Goal: Transaction & Acquisition: Purchase product/service

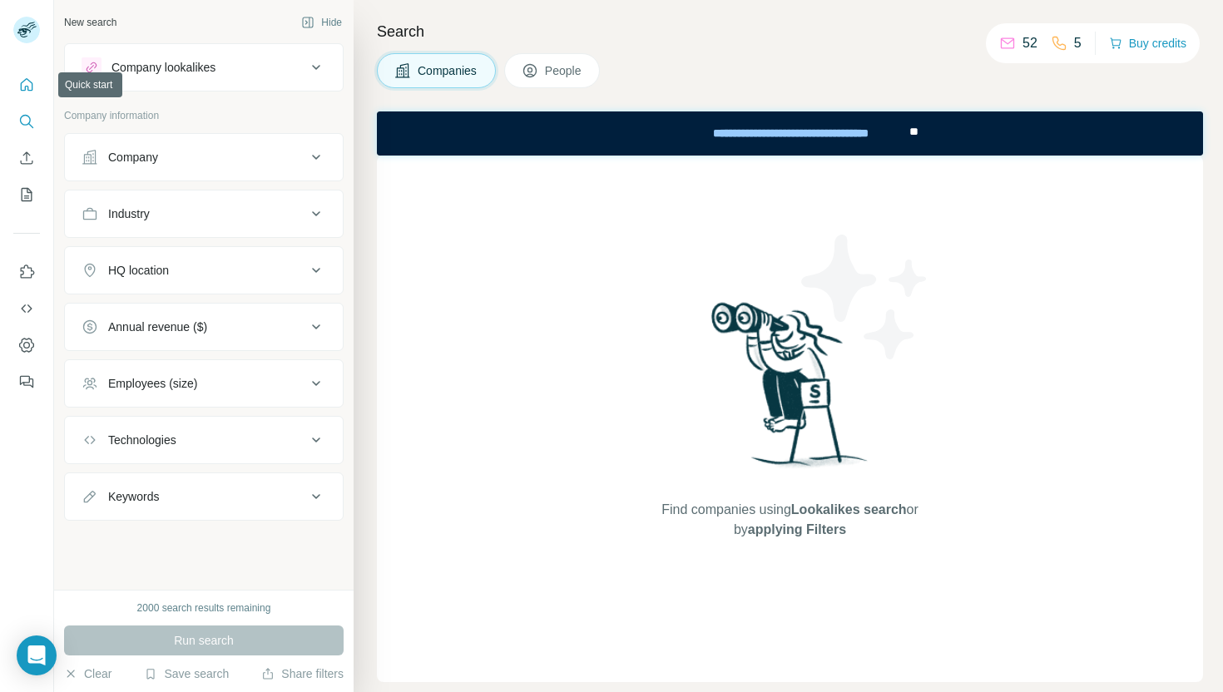
click at [27, 87] on icon "Quick start" at bounding box center [26, 85] width 17 height 17
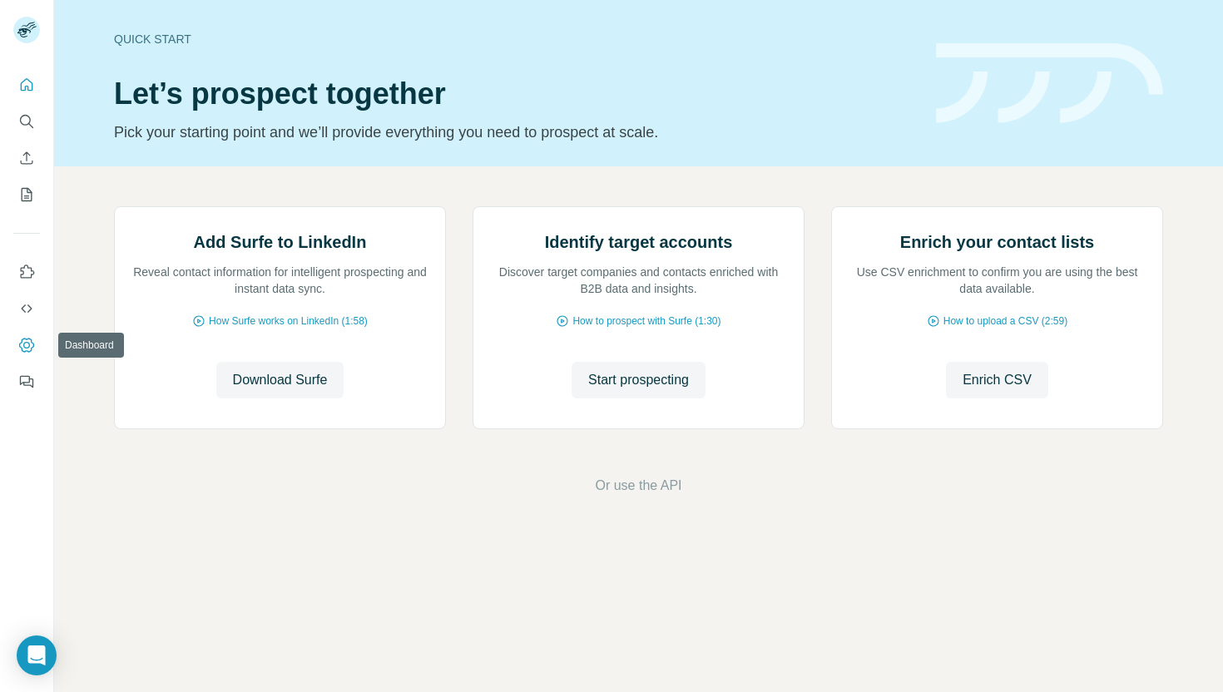
click at [27, 345] on icon "Dashboard" at bounding box center [26, 345] width 17 height 17
click at [22, 83] on icon "Quick start" at bounding box center [27, 84] width 12 height 12
click at [23, 75] on button "Quick start" at bounding box center [26, 85] width 27 height 30
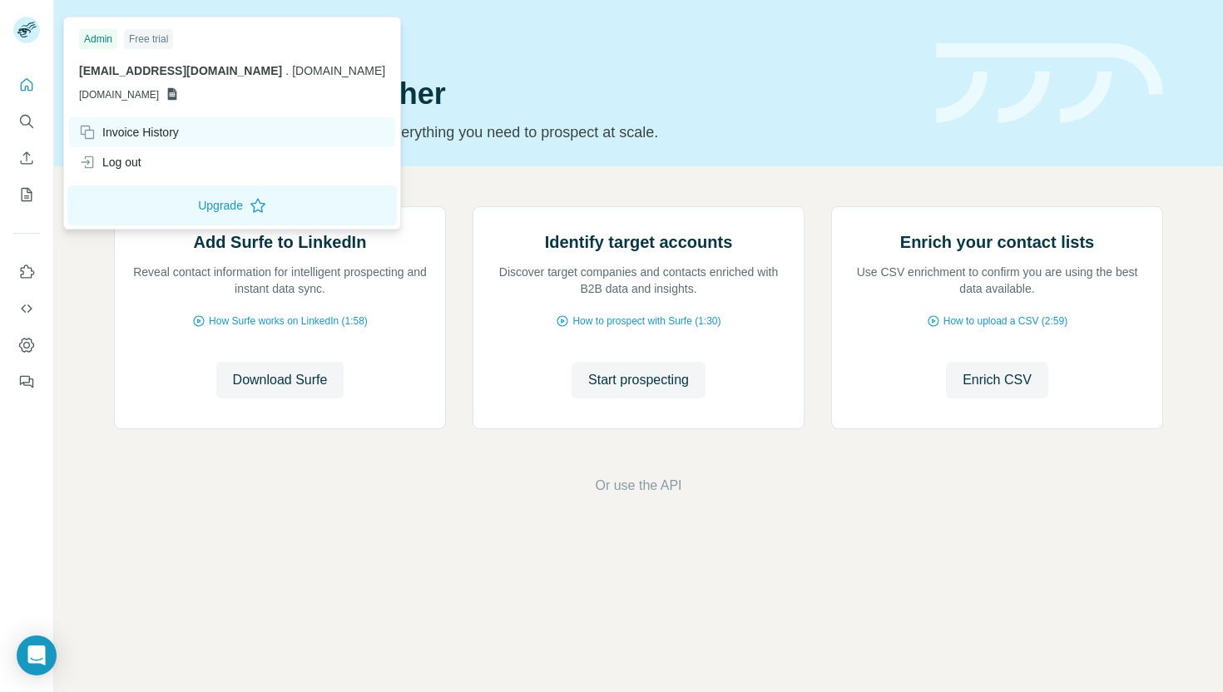
click at [173, 133] on div "Invoice History" at bounding box center [129, 132] width 100 height 17
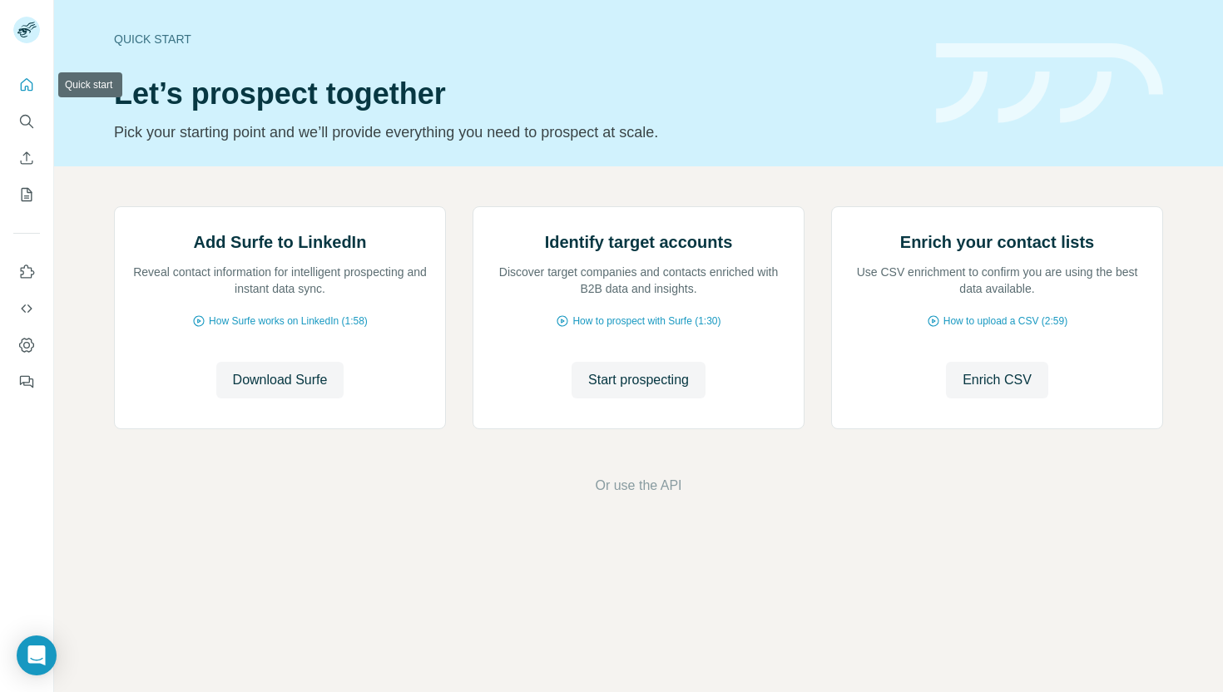
click at [18, 88] on icon "Quick start" at bounding box center [26, 85] width 17 height 17
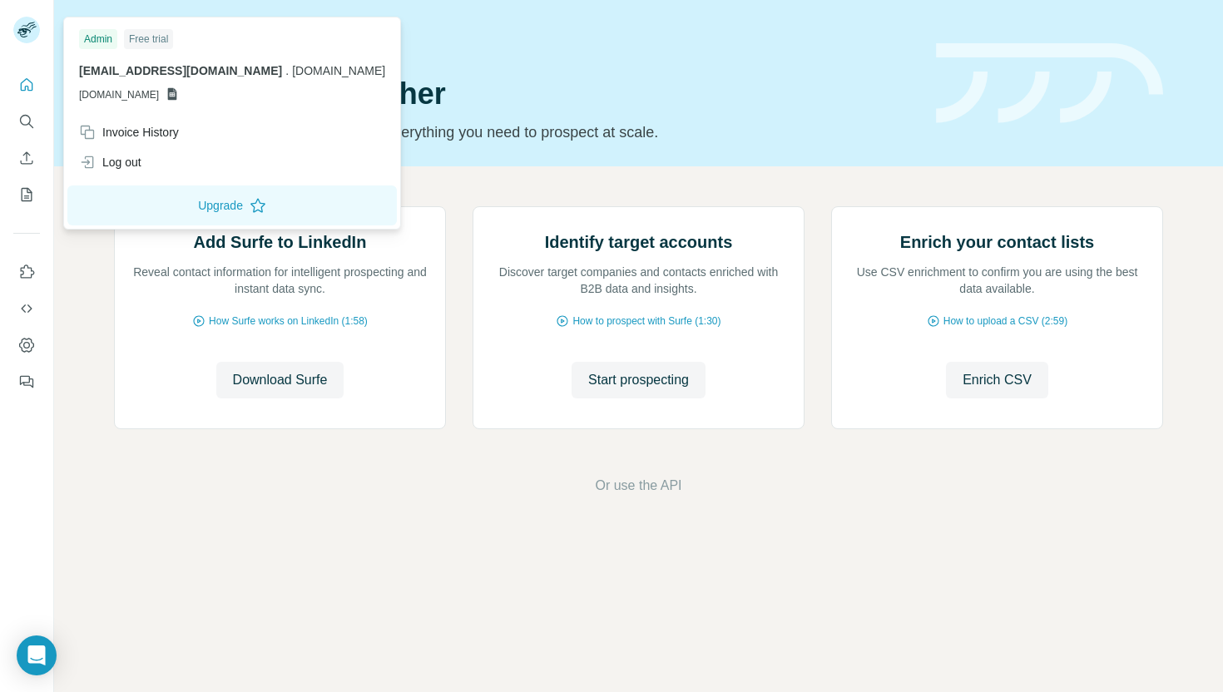
click at [33, 29] on rect at bounding box center [26, 30] width 27 height 27
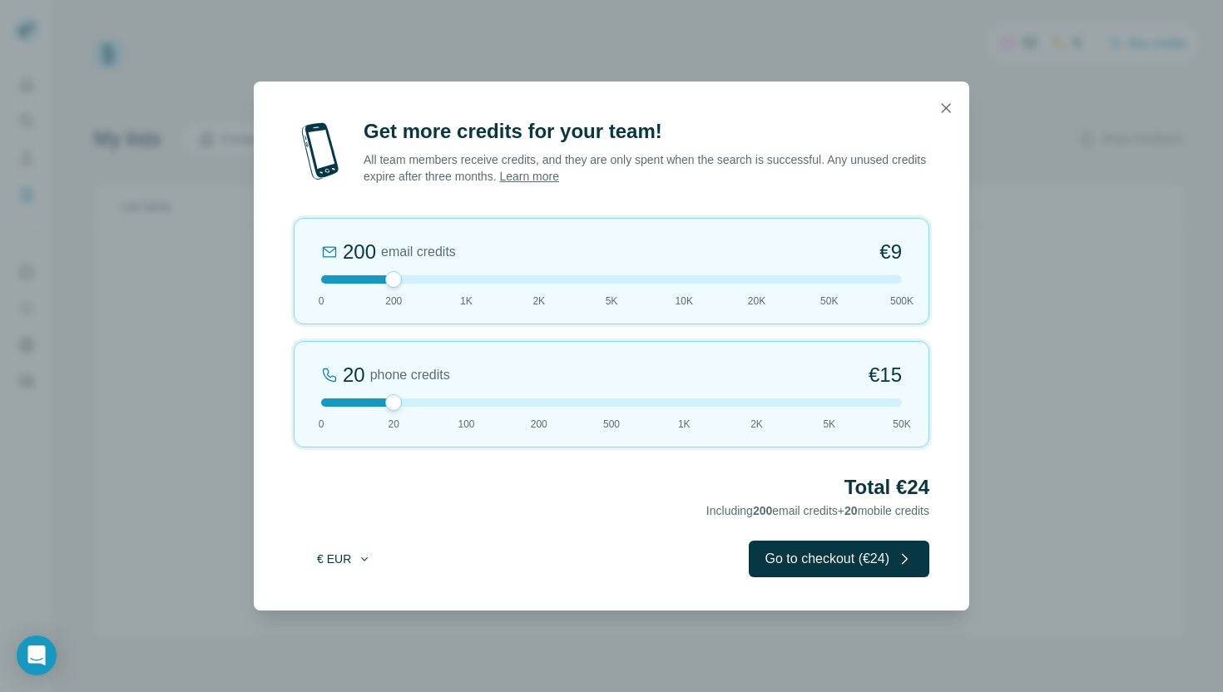
click at [351, 566] on button "€ EUR" at bounding box center [343, 559] width 77 height 30
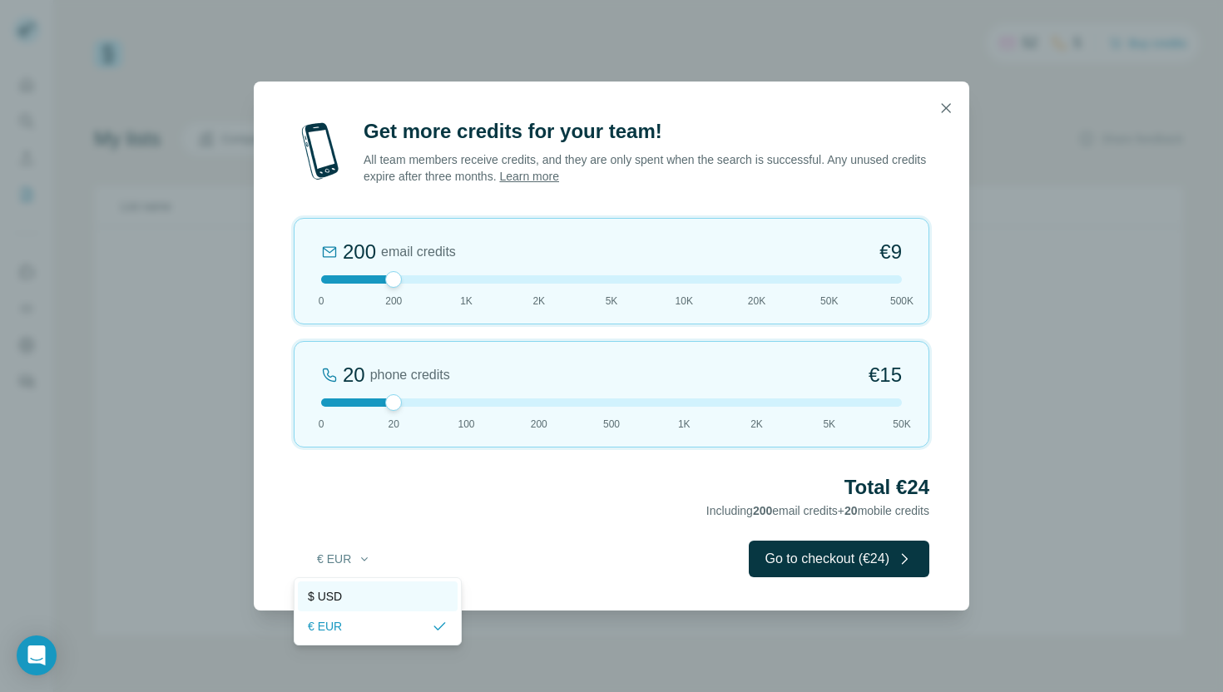
click at [351, 603] on div "$ USD" at bounding box center [378, 596] width 140 height 17
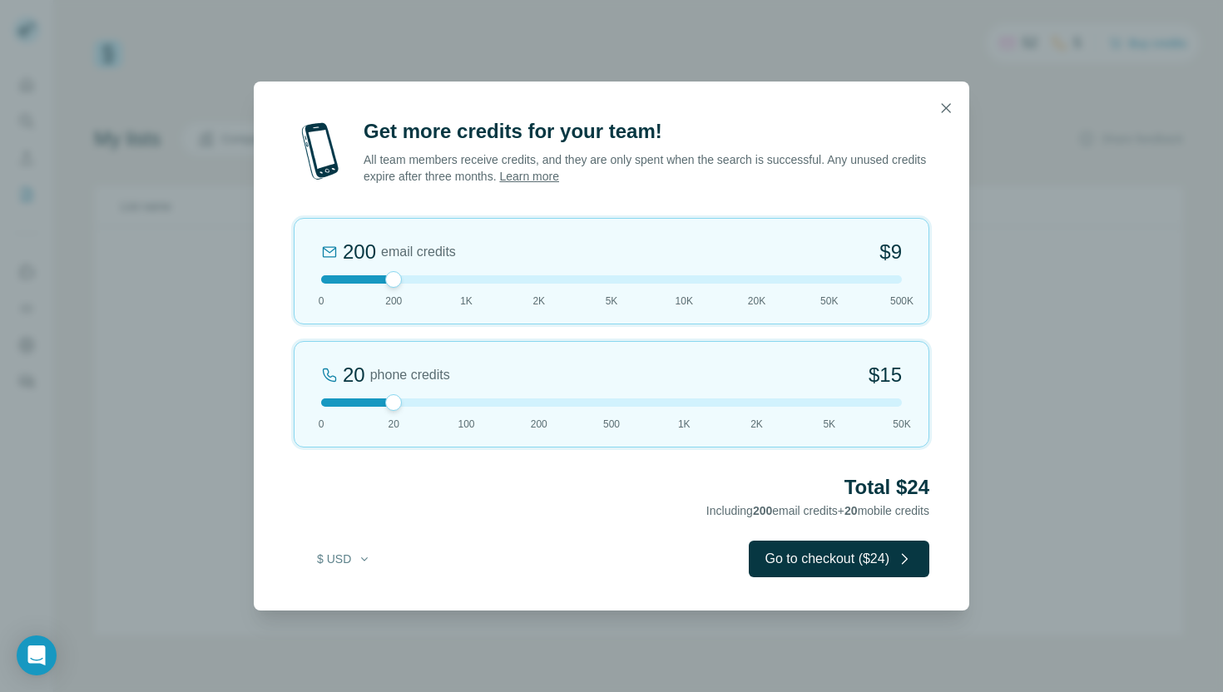
click at [1077, 305] on div "Get more credits for your team! All team members receive credits, and they are …" at bounding box center [611, 346] width 1223 height 692
click at [949, 107] on icon "button" at bounding box center [946, 108] width 17 height 17
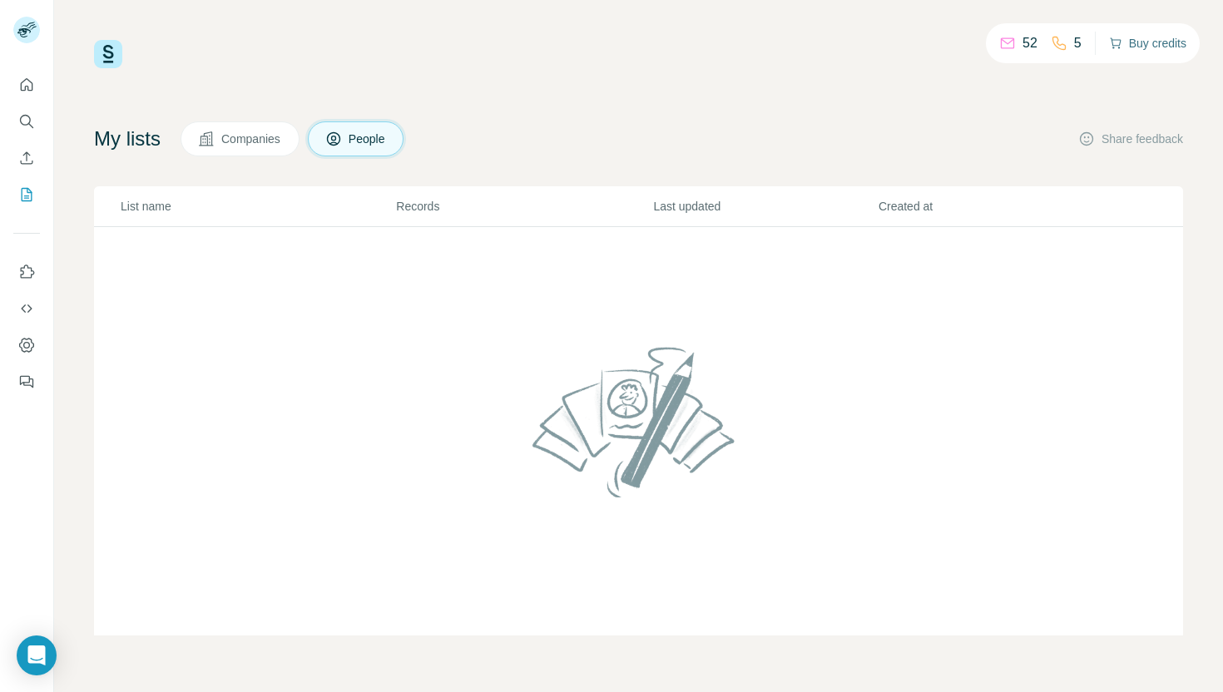
click at [1142, 47] on button "Buy credits" at bounding box center [1147, 43] width 77 height 23
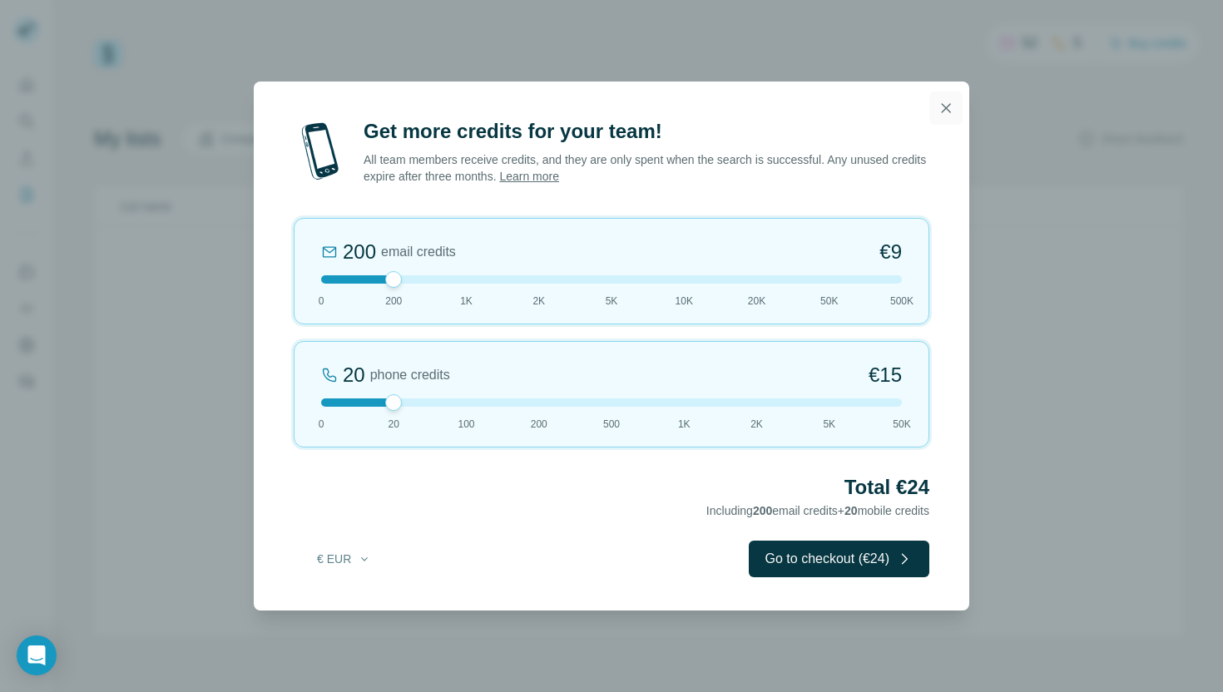
click at [954, 103] on button "button" at bounding box center [945, 108] width 33 height 33
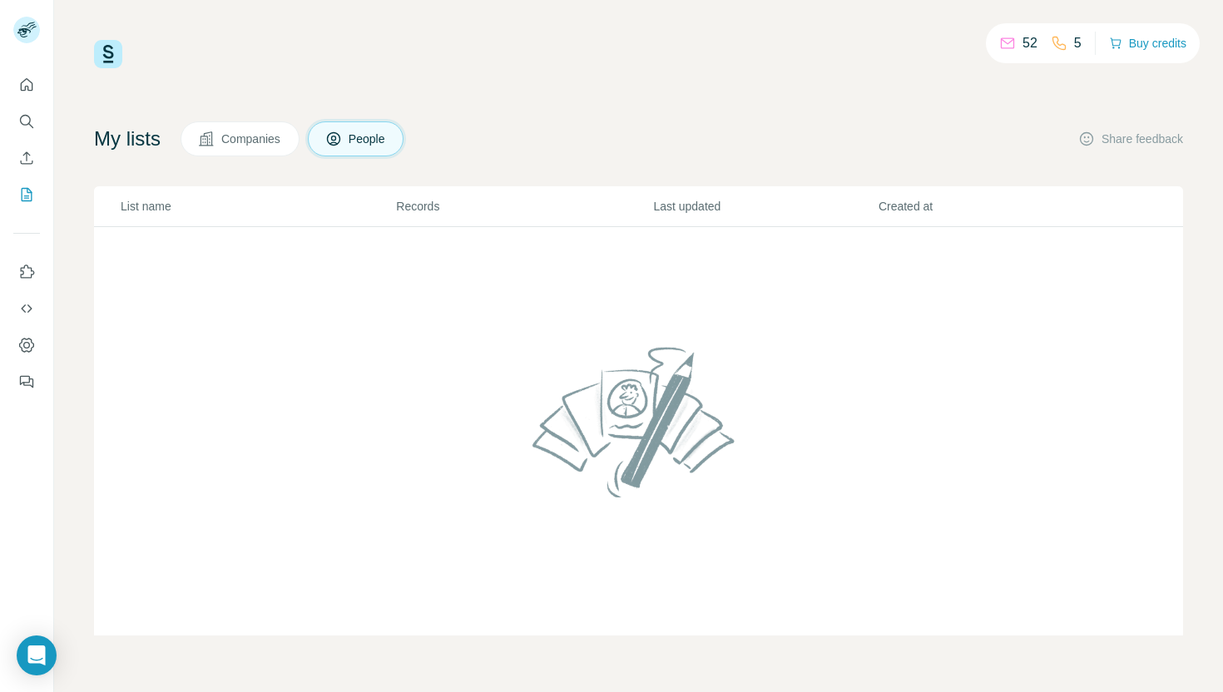
click at [249, 146] on span "Companies" at bounding box center [251, 139] width 61 height 17
click at [340, 131] on icon at bounding box center [333, 139] width 17 height 17
click at [22, 92] on icon "Quick start" at bounding box center [26, 85] width 17 height 17
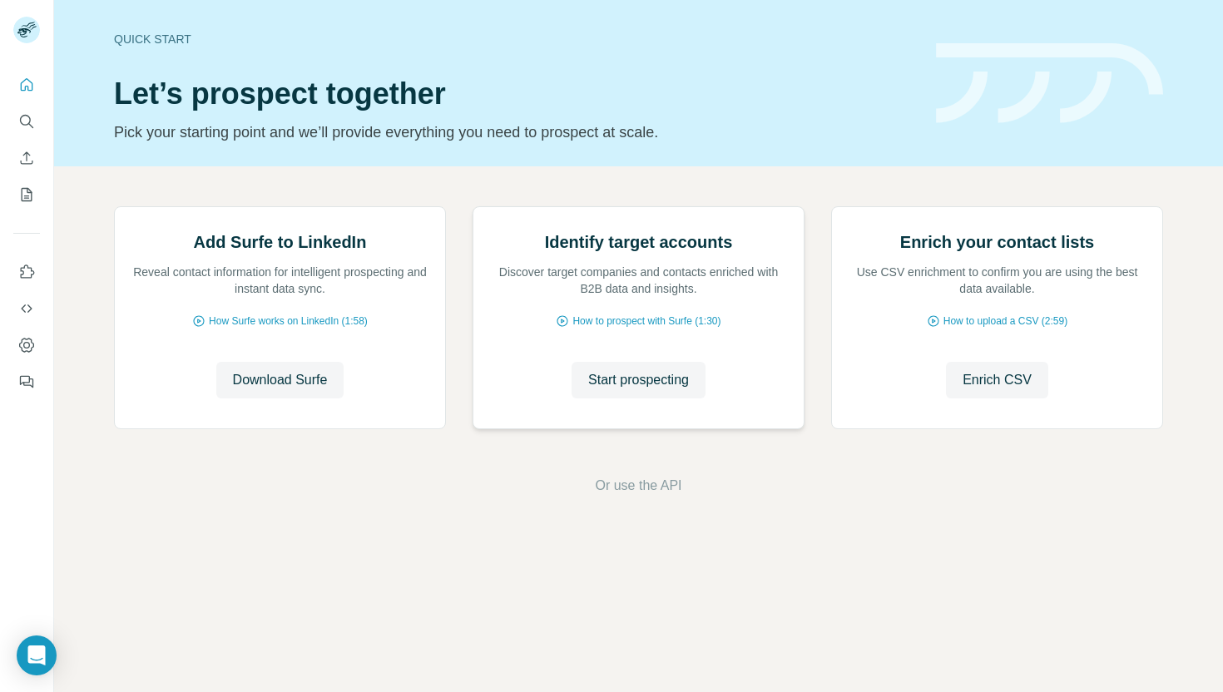
scroll to position [27, 0]
click at [32, 336] on button "Dashboard" at bounding box center [26, 345] width 27 height 30
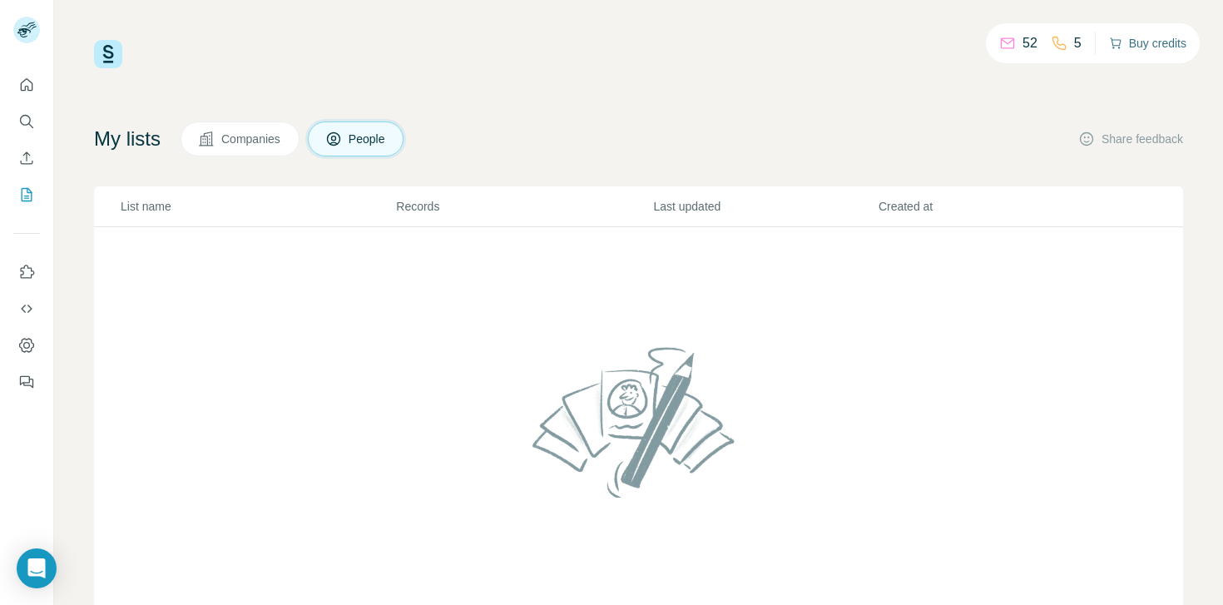
click at [1142, 35] on button "Buy credits" at bounding box center [1147, 43] width 77 height 23
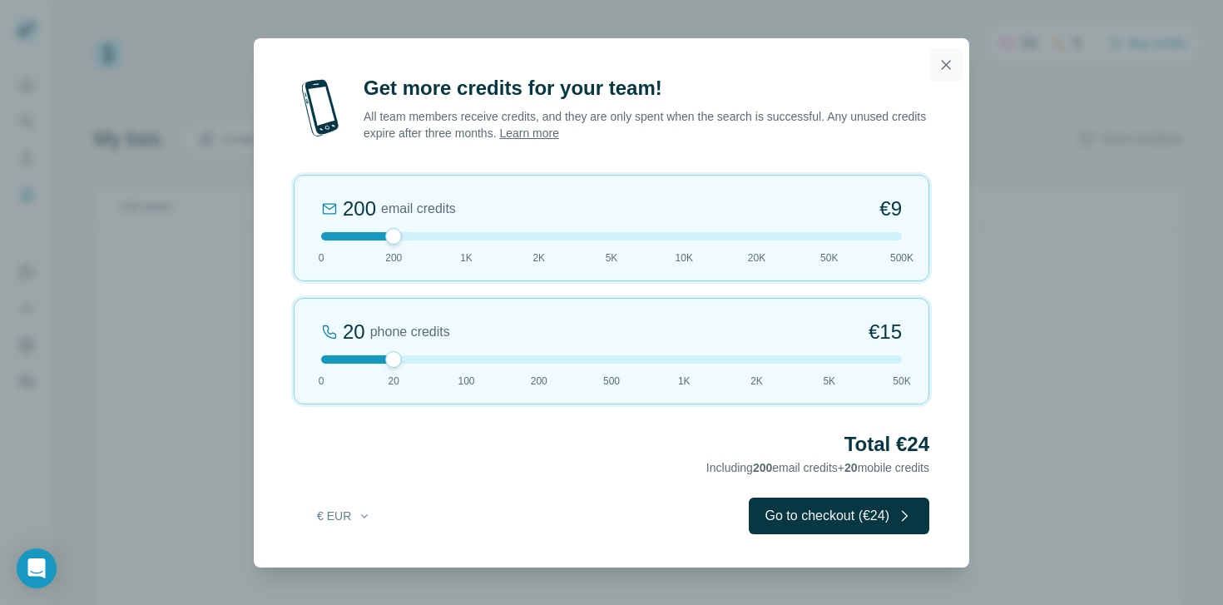
click at [948, 68] on icon "button" at bounding box center [946, 65] width 17 height 17
click at [355, 513] on button "€ EUR" at bounding box center [343, 516] width 77 height 30
click at [353, 543] on div "$ USD" at bounding box center [378, 553] width 160 height 30
drag, startPoint x: 388, startPoint y: 235, endPoint x: 330, endPoint y: 235, distance: 58.3
click at [330, 235] on div at bounding box center [611, 236] width 581 height 8
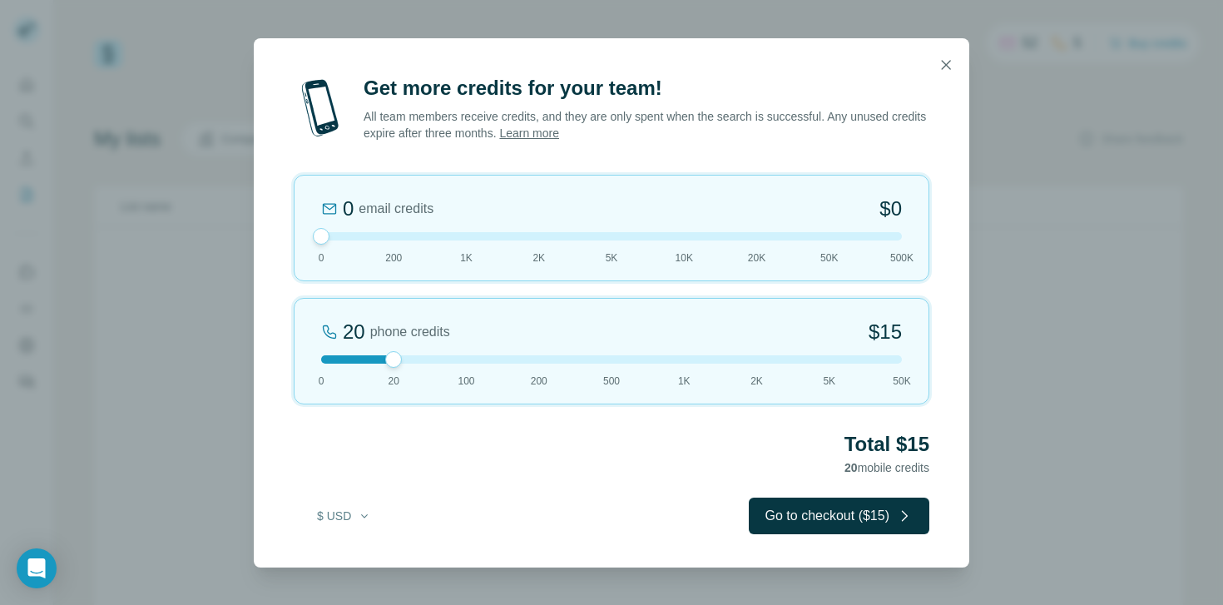
click at [392, 354] on div at bounding box center [393, 359] width 17 height 17
click at [419, 359] on div at bounding box center [611, 359] width 581 height 8
drag, startPoint x: 395, startPoint y: 359, endPoint x: 418, endPoint y: 359, distance: 22.5
click at [419, 359] on div at bounding box center [611, 359] width 581 height 8
drag, startPoint x: 393, startPoint y: 360, endPoint x: 407, endPoint y: 361, distance: 14.2
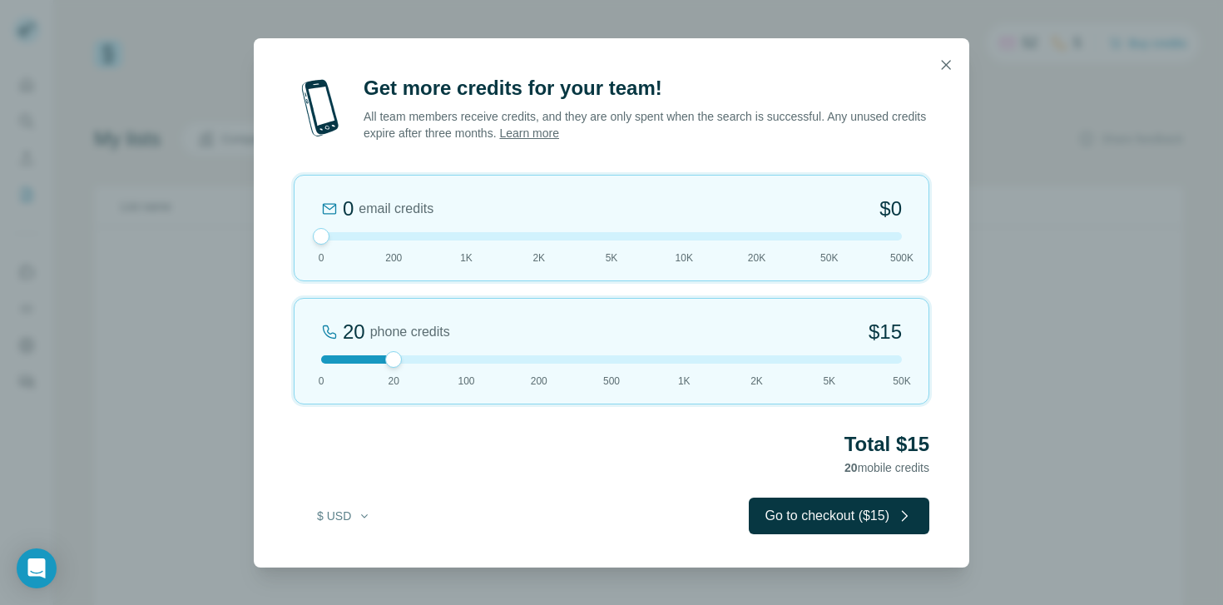
click at [407, 361] on div at bounding box center [611, 359] width 581 height 8
click at [404, 360] on div at bounding box center [611, 359] width 581 height 8
drag, startPoint x: 393, startPoint y: 360, endPoint x: 405, endPoint y: 360, distance: 12.5
click at [405, 360] on div at bounding box center [611, 359] width 581 height 8
drag, startPoint x: 399, startPoint y: 358, endPoint x: 452, endPoint y: 358, distance: 53.3
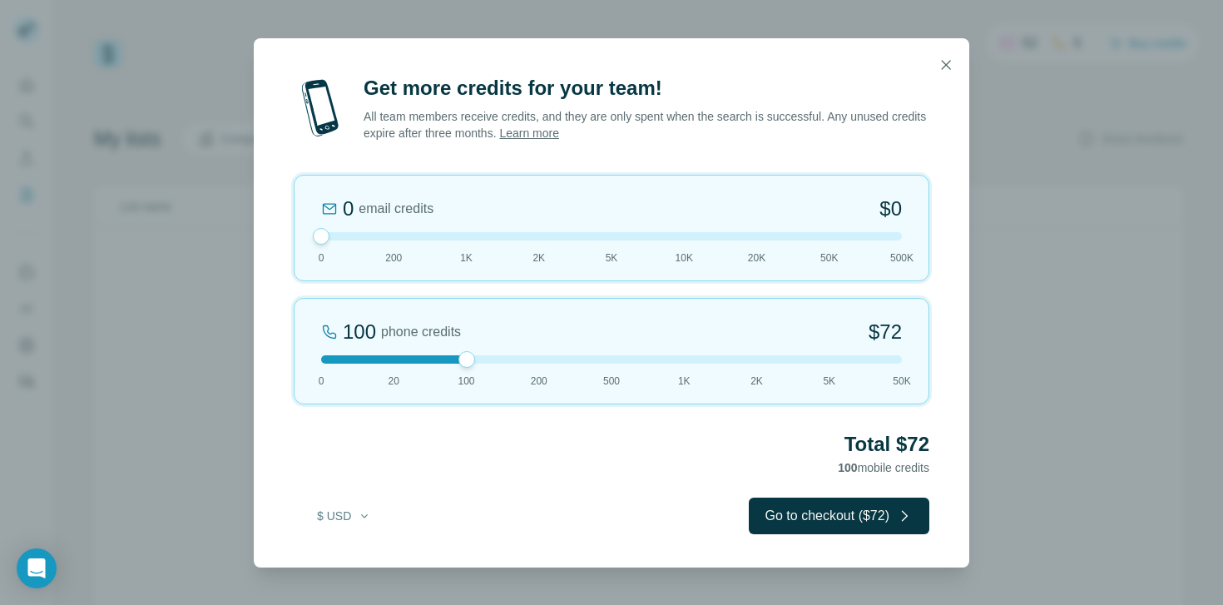
click at [452, 358] on div at bounding box center [611, 359] width 581 height 8
drag, startPoint x: 845, startPoint y: 469, endPoint x: 904, endPoint y: 468, distance: 59.1
click at [905, 469] on span "100 mobile credits" at bounding box center [884, 467] width 92 height 13
drag, startPoint x: 462, startPoint y: 363, endPoint x: 405, endPoint y: 364, distance: 56.6
click at [405, 364] on div "20 phone credits $15 0 20 100 200 500 1K 2K 5K 50K" at bounding box center [612, 351] width 636 height 107
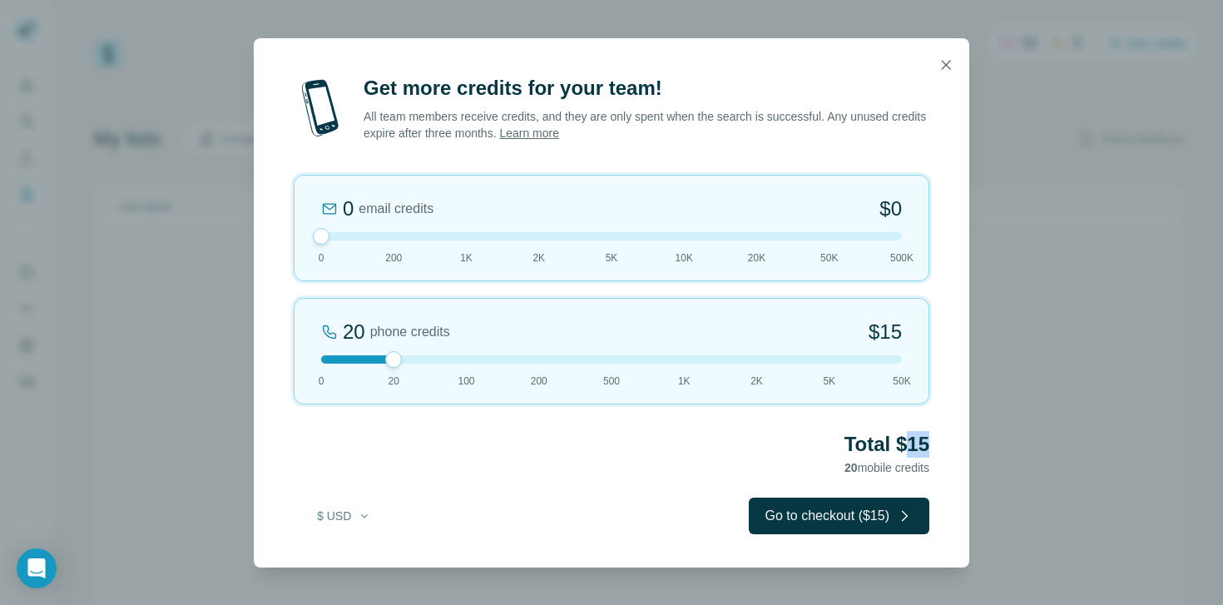
drag, startPoint x: 908, startPoint y: 444, endPoint x: 939, endPoint y: 443, distance: 31.6
click at [939, 443] on div "Get more credits for your team! All team members receive credits, and they are …" at bounding box center [612, 321] width 716 height 493
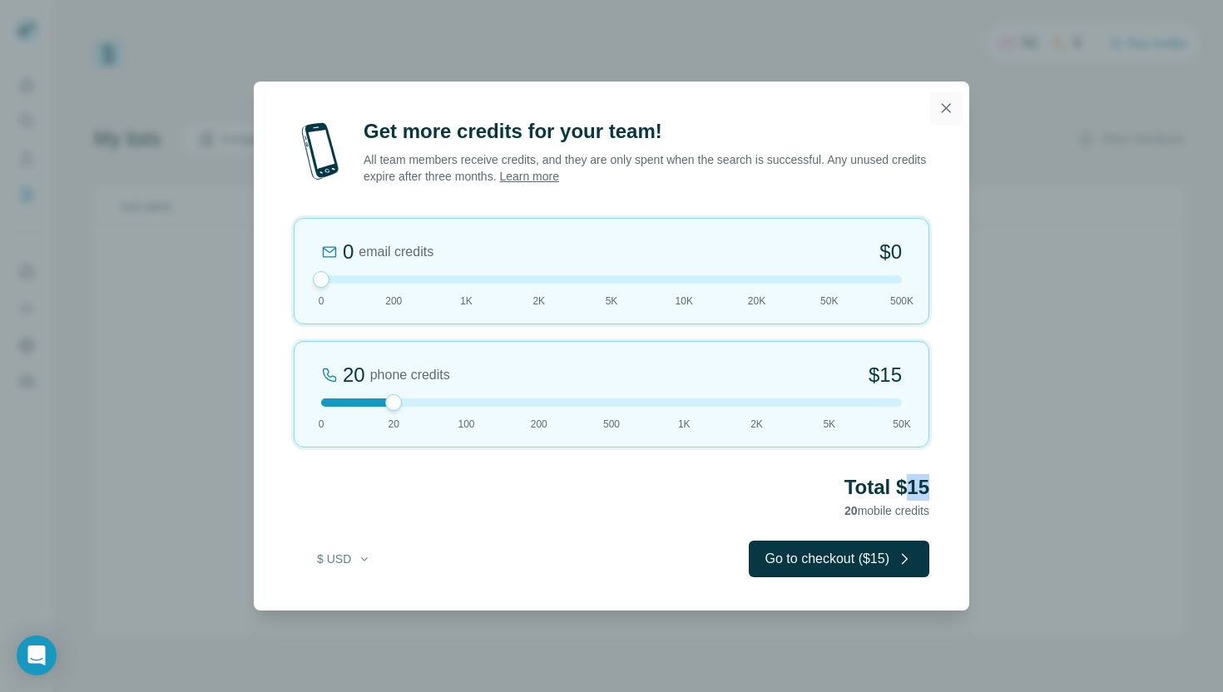
click at [949, 107] on icon "button" at bounding box center [946, 108] width 17 height 17
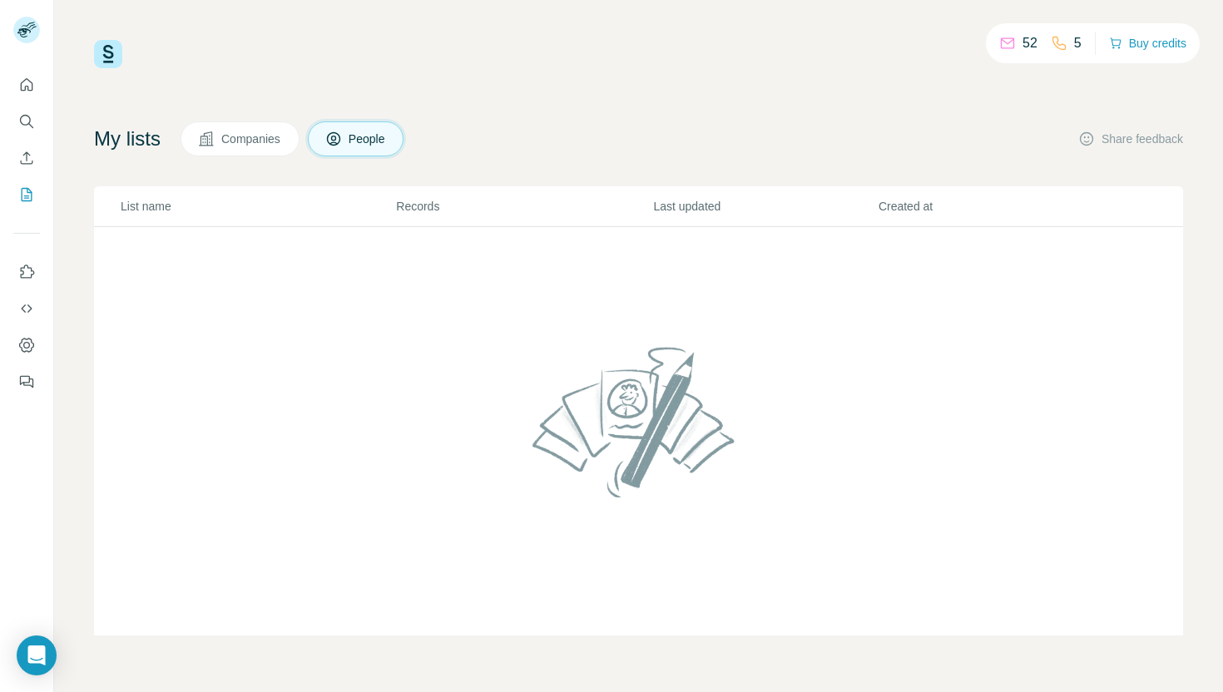
click at [1053, 39] on icon at bounding box center [1059, 43] width 17 height 17
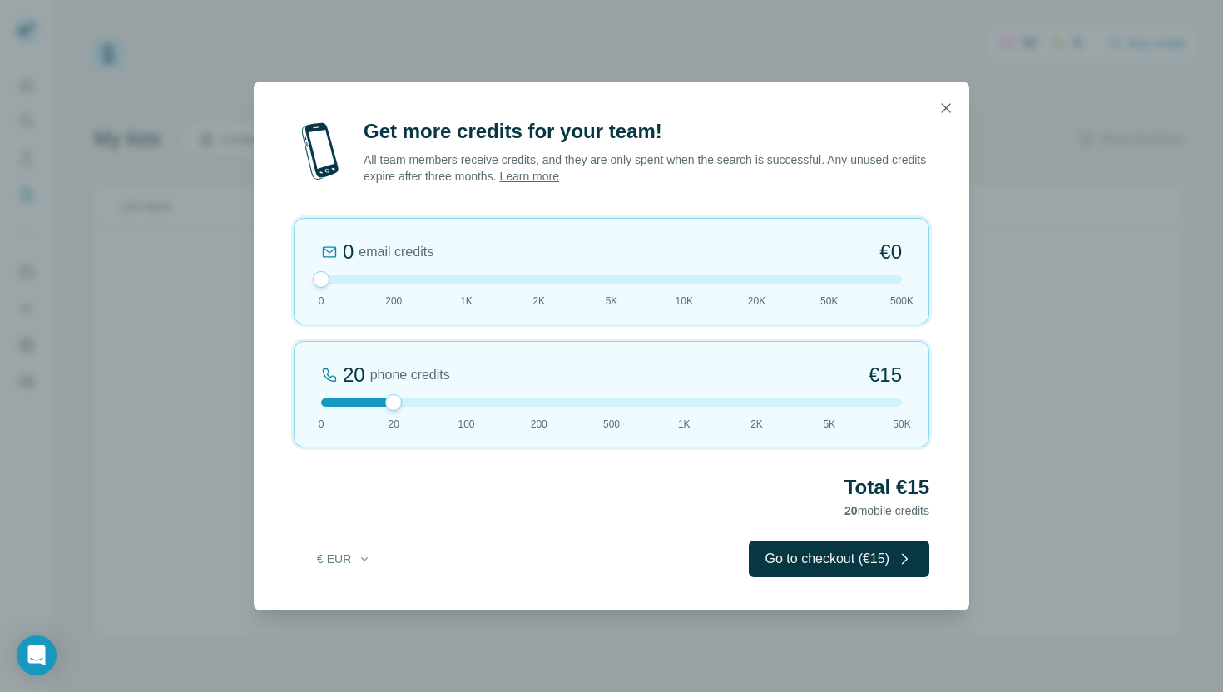
drag, startPoint x: 391, startPoint y: 286, endPoint x: 300, endPoint y: 290, distance: 91.6
click at [300, 290] on div "0 email credits €0 0 200 1K 2K 5K 10K 20K 50K 500K" at bounding box center [612, 271] width 636 height 107
drag, startPoint x: 392, startPoint y: 399, endPoint x: 452, endPoint y: 401, distance: 59.9
click at [453, 401] on div at bounding box center [611, 403] width 581 height 8
click at [359, 559] on icon "button" at bounding box center [364, 559] width 13 height 13
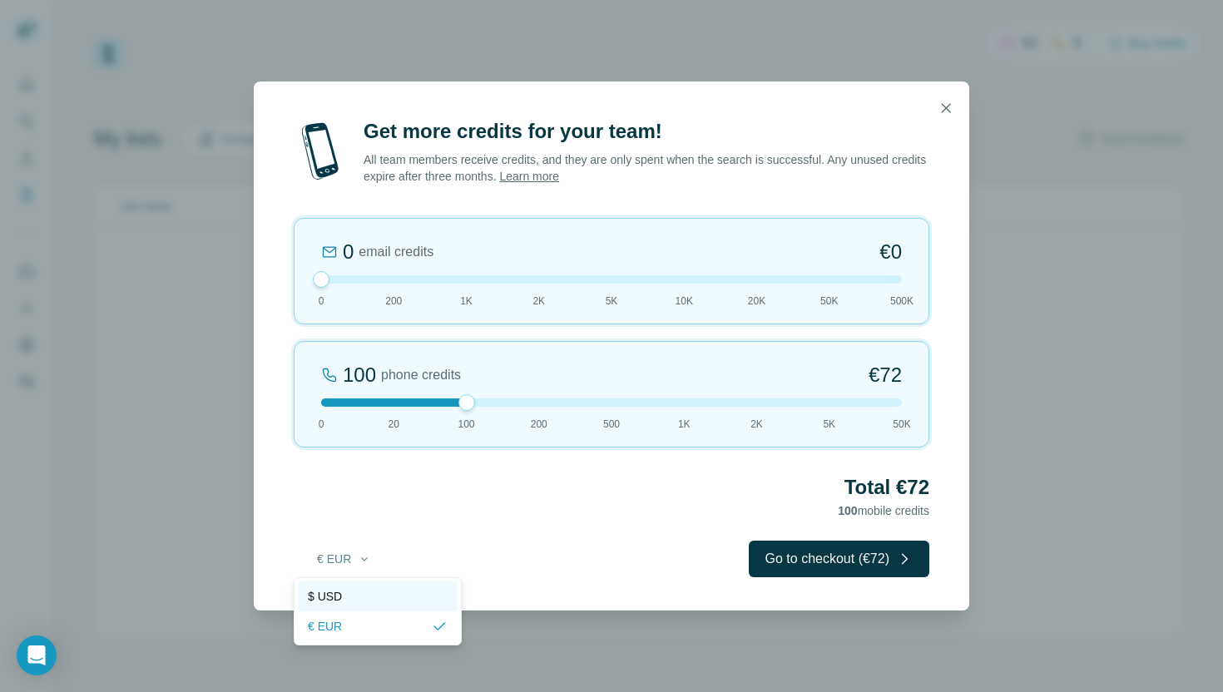
click at [356, 602] on div "$ USD" at bounding box center [378, 596] width 140 height 17
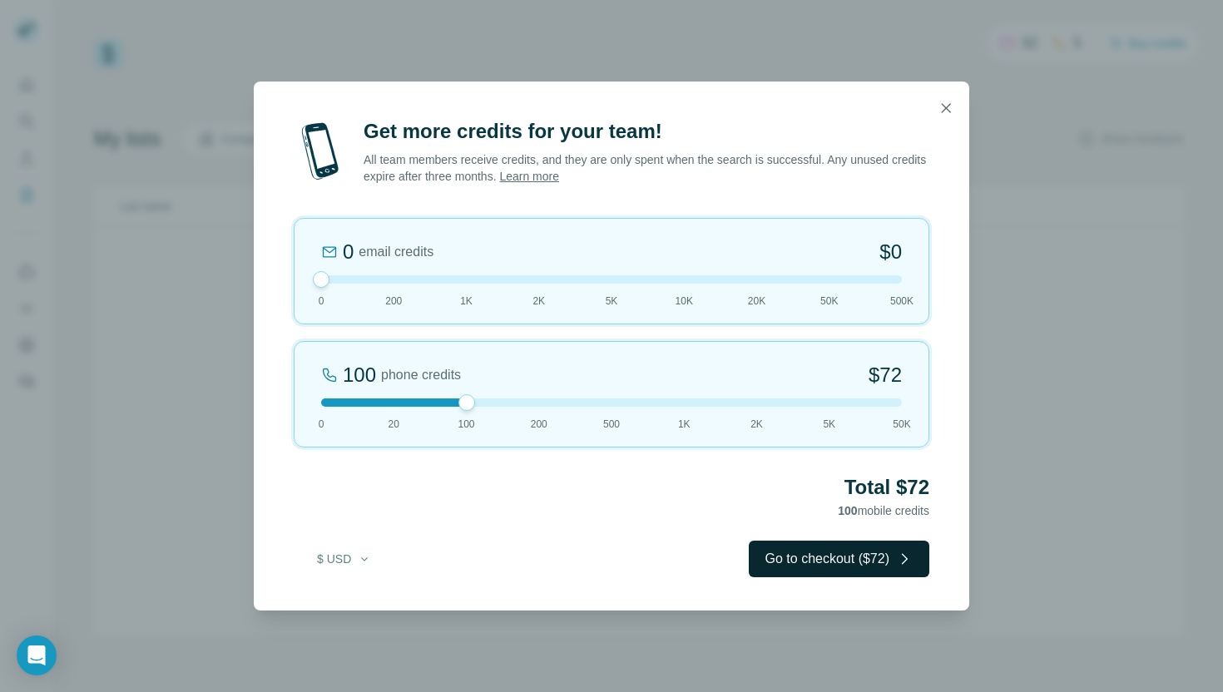
click at [885, 569] on button "Go to checkout ($72)" at bounding box center [839, 559] width 181 height 37
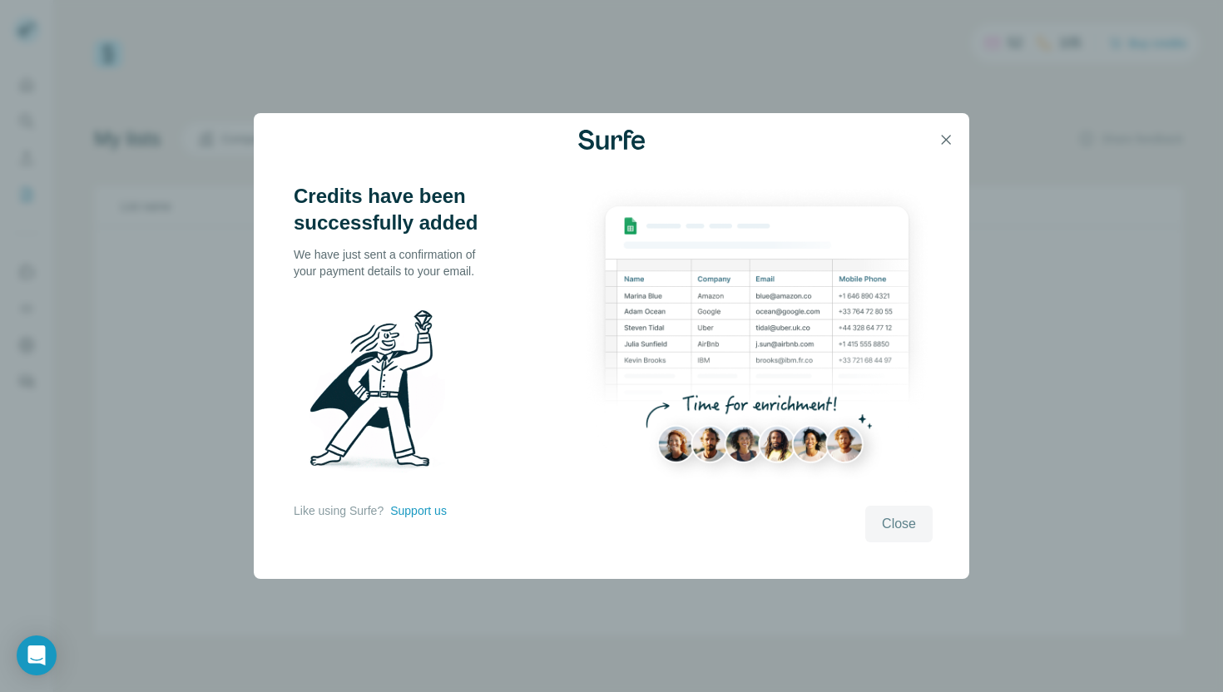
click at [909, 514] on span "Close" at bounding box center [899, 524] width 34 height 20
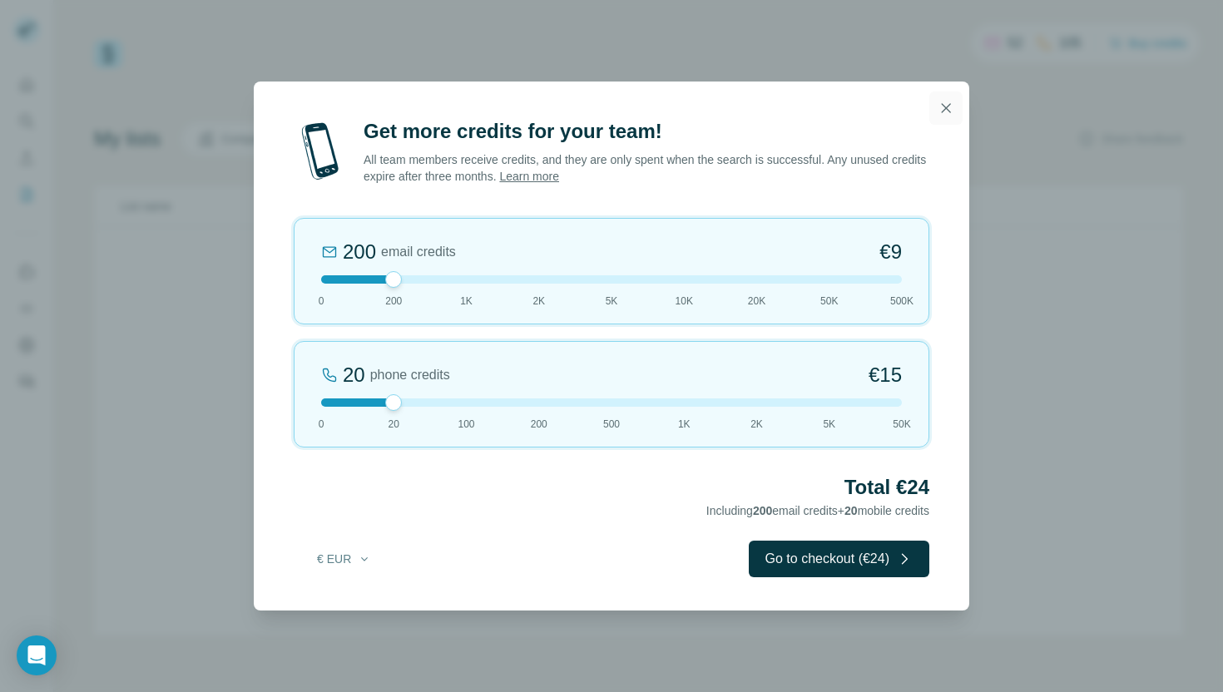
click at [949, 107] on icon "button" at bounding box center [946, 108] width 17 height 17
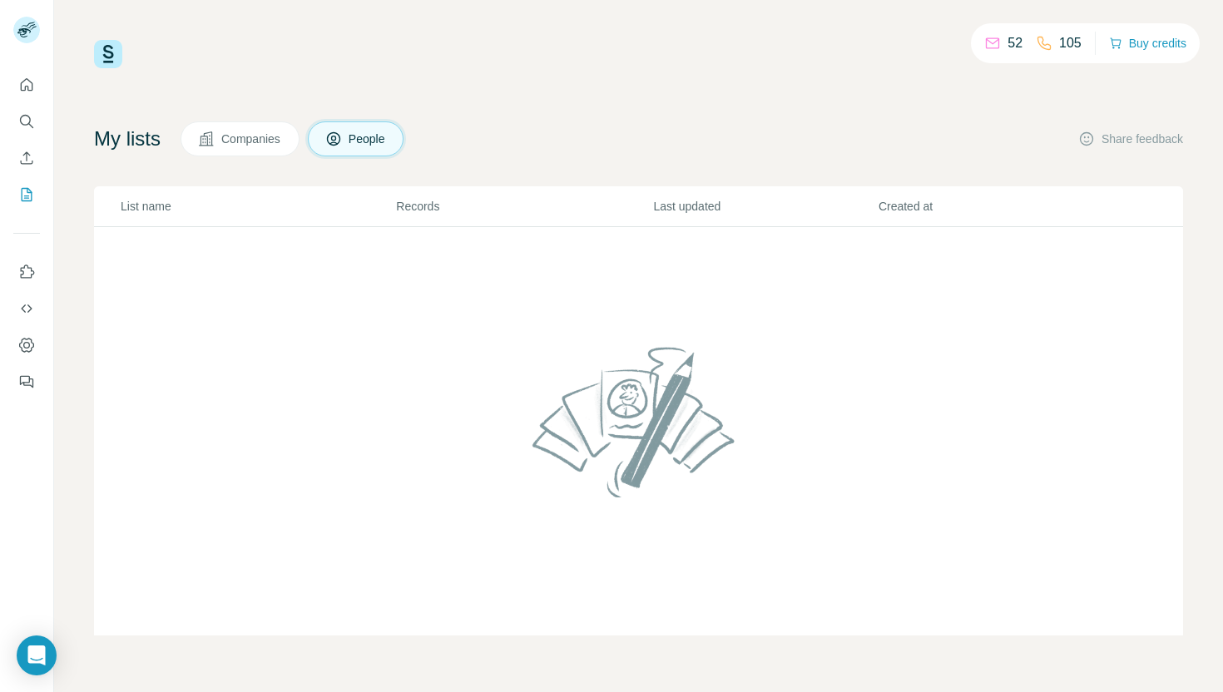
click at [1062, 40] on p "105" at bounding box center [1070, 43] width 22 height 20
